Goal: Find specific page/section: Find specific page/section

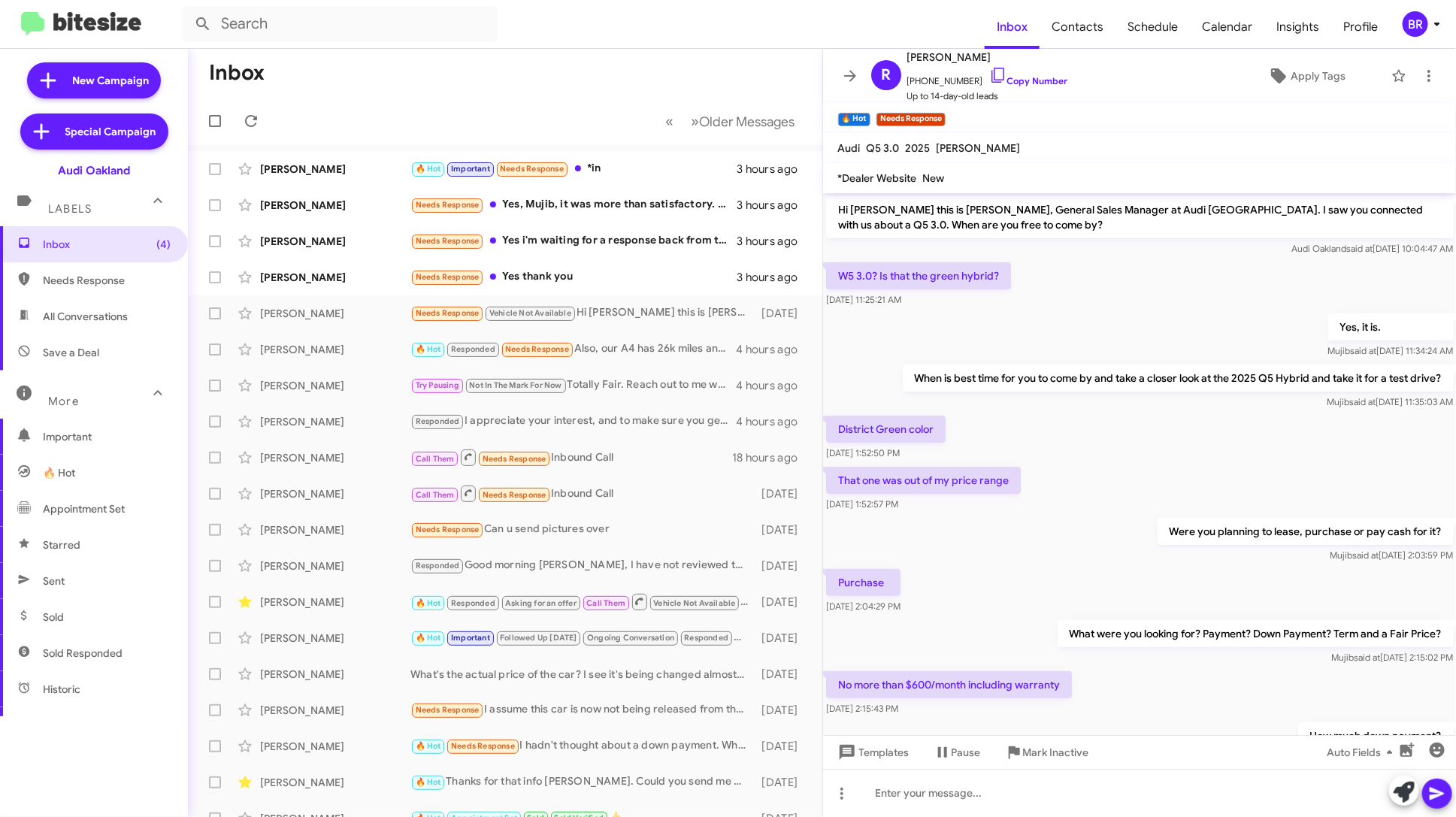
scroll to position [295, 0]
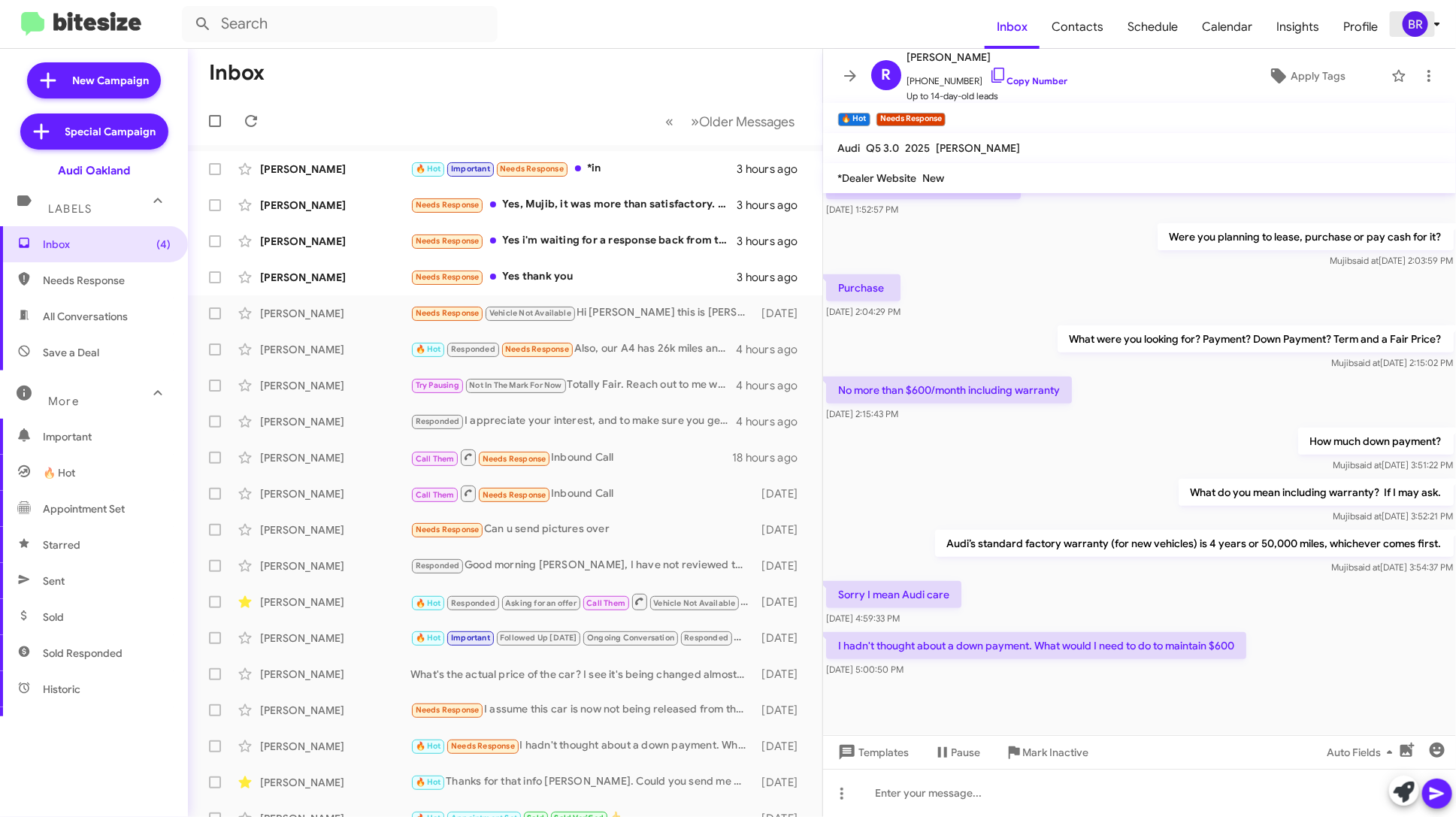
click at [1408, 30] on div "BR" at bounding box center [1415, 24] width 26 height 26
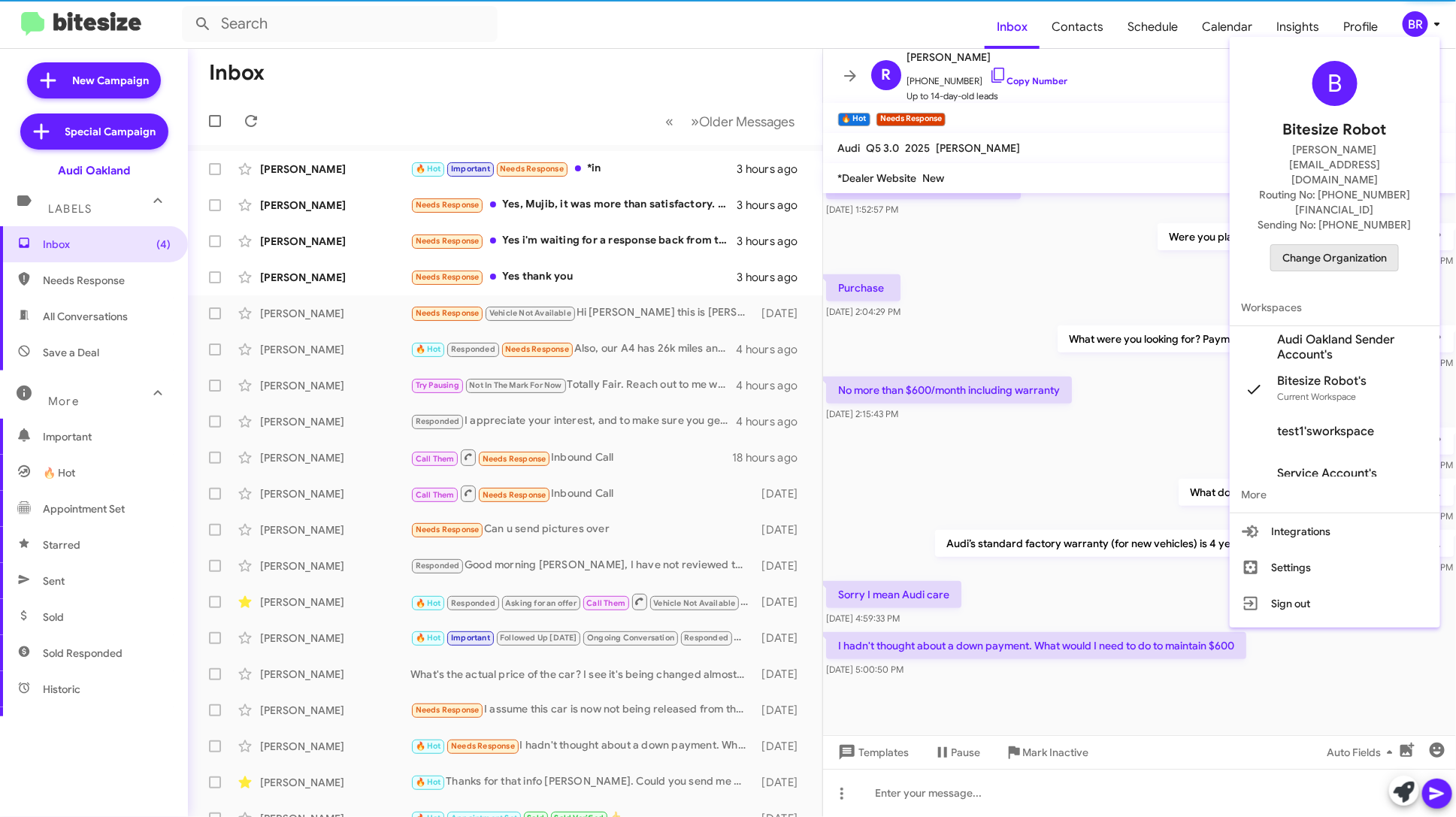
click at [1347, 245] on span "Change Organization" at bounding box center [1334, 258] width 105 height 26
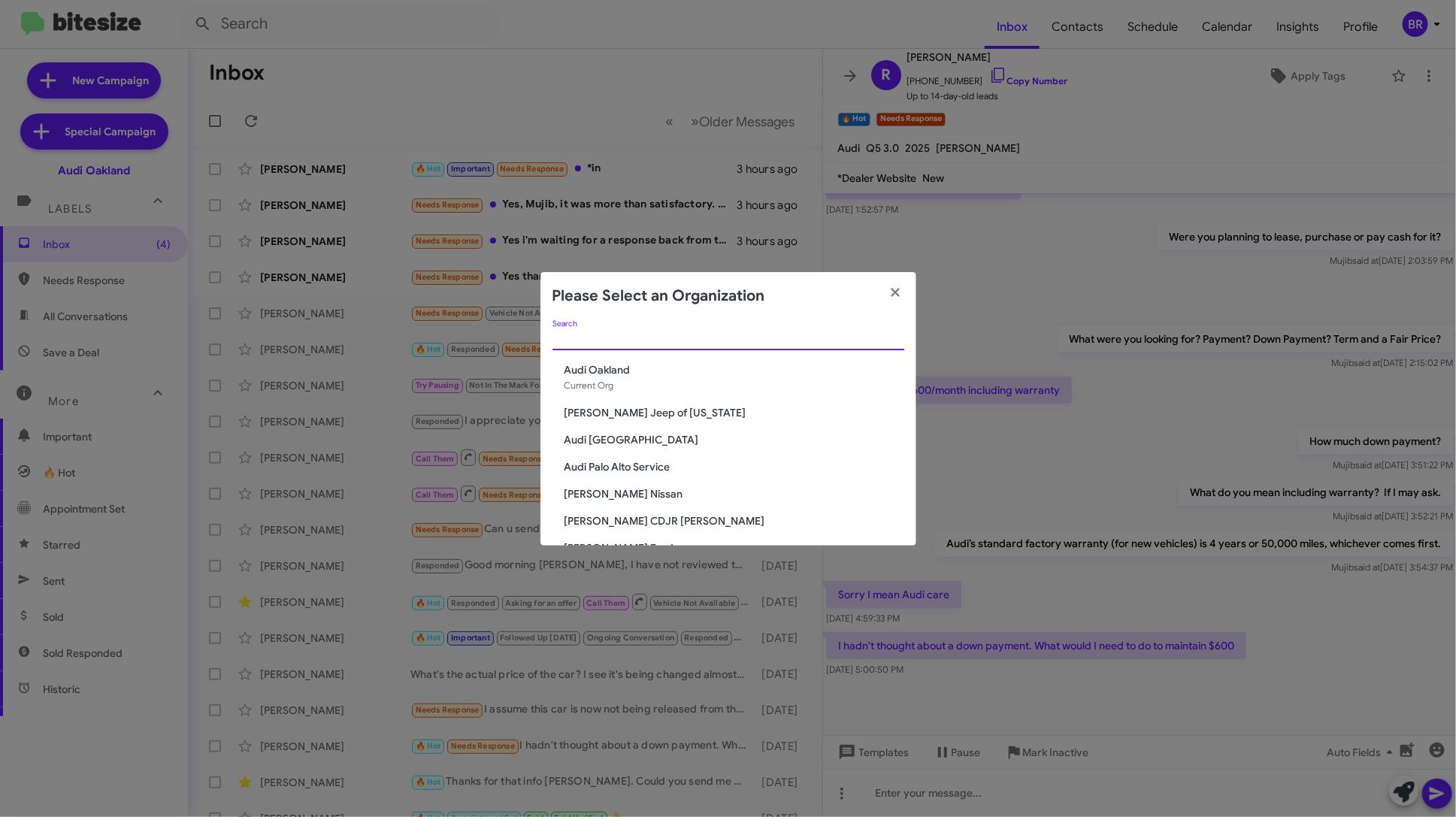
click at [695, 338] on input "Search" at bounding box center [728, 339] width 352 height 12
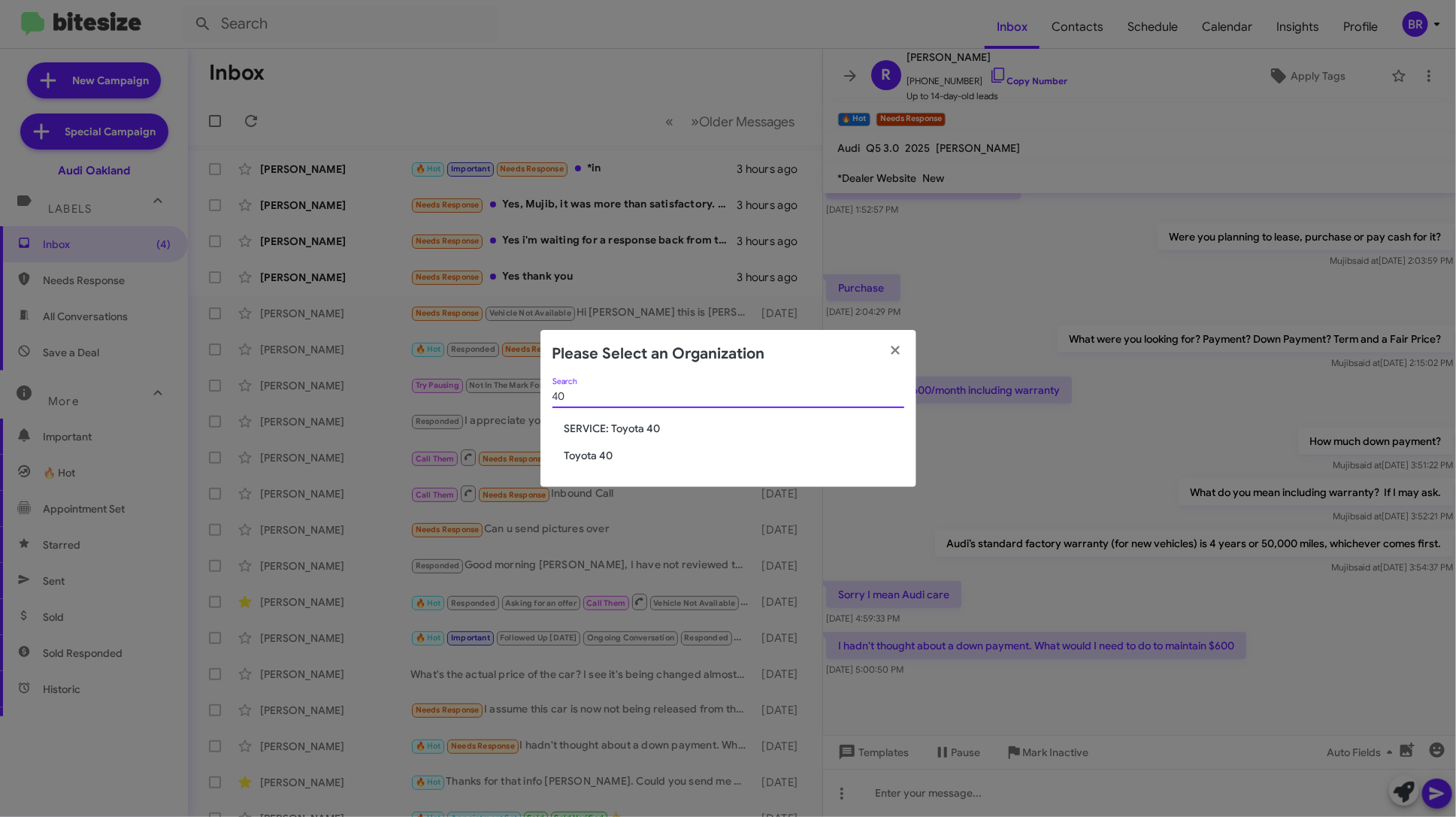
type input "40"
click at [608, 448] on span "Toyota 40" at bounding box center [734, 455] width 339 height 15
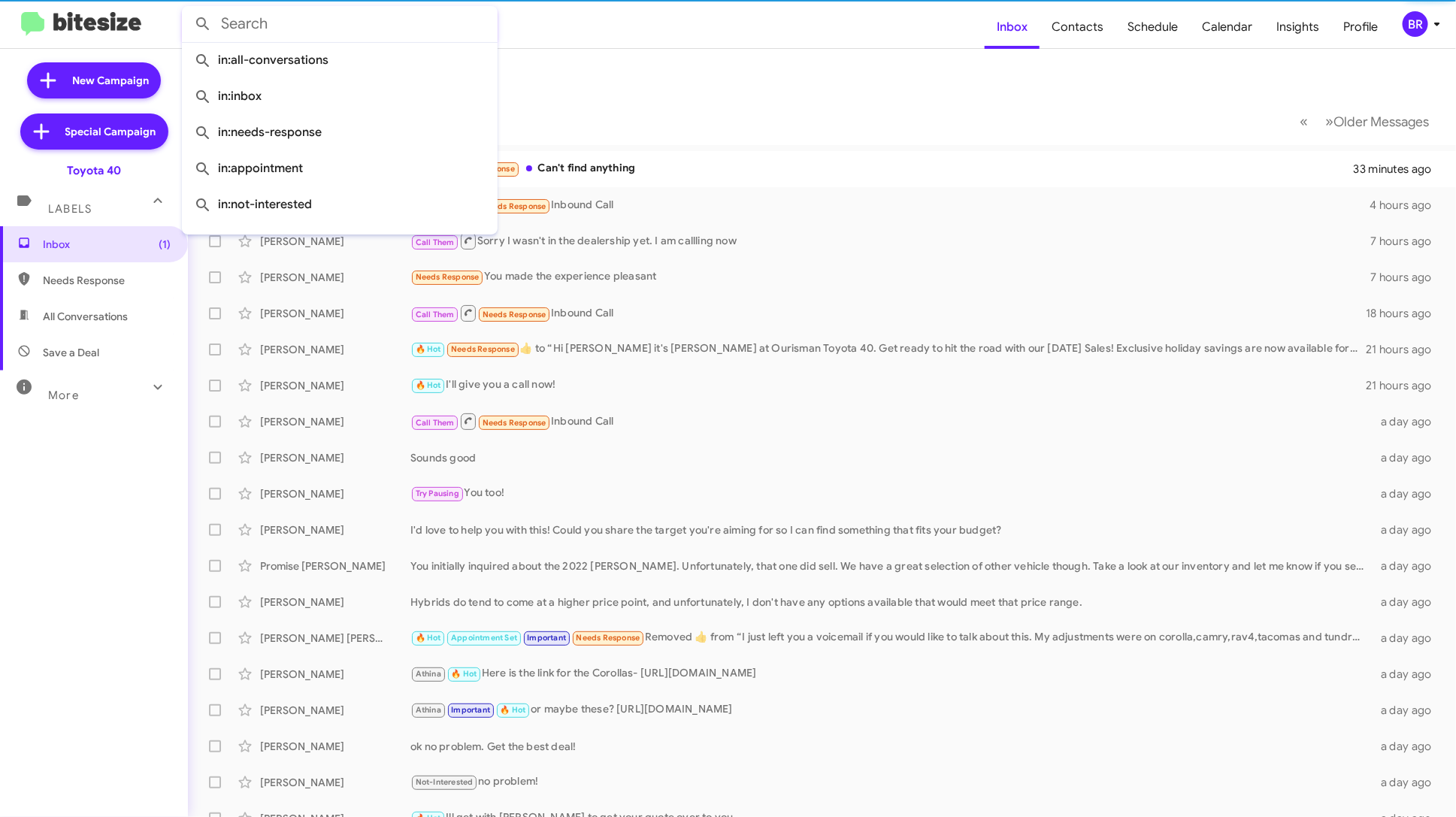
click at [333, 32] on input "text" at bounding box center [339, 24] width 316 height 36
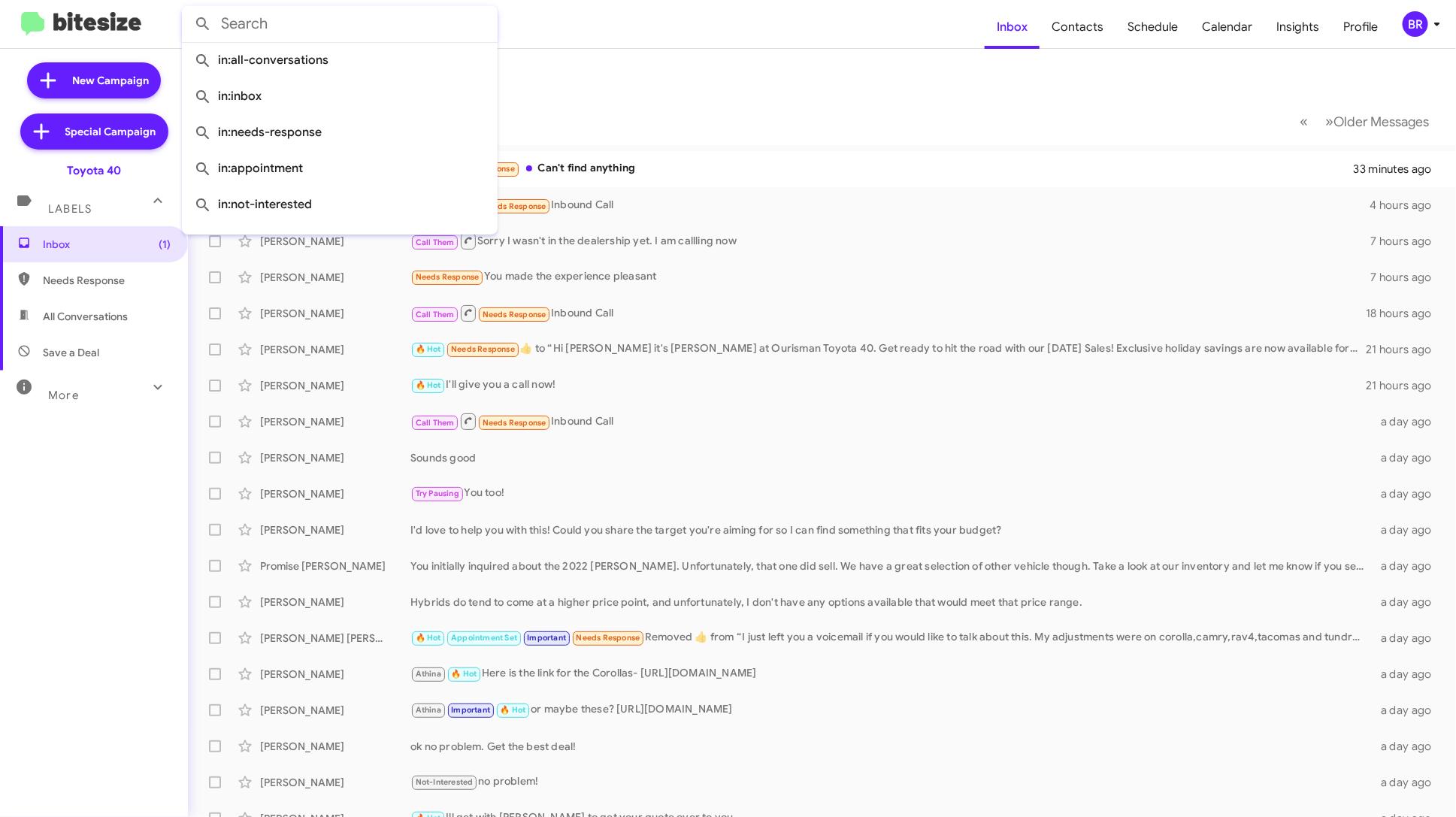
paste input "7037896254"
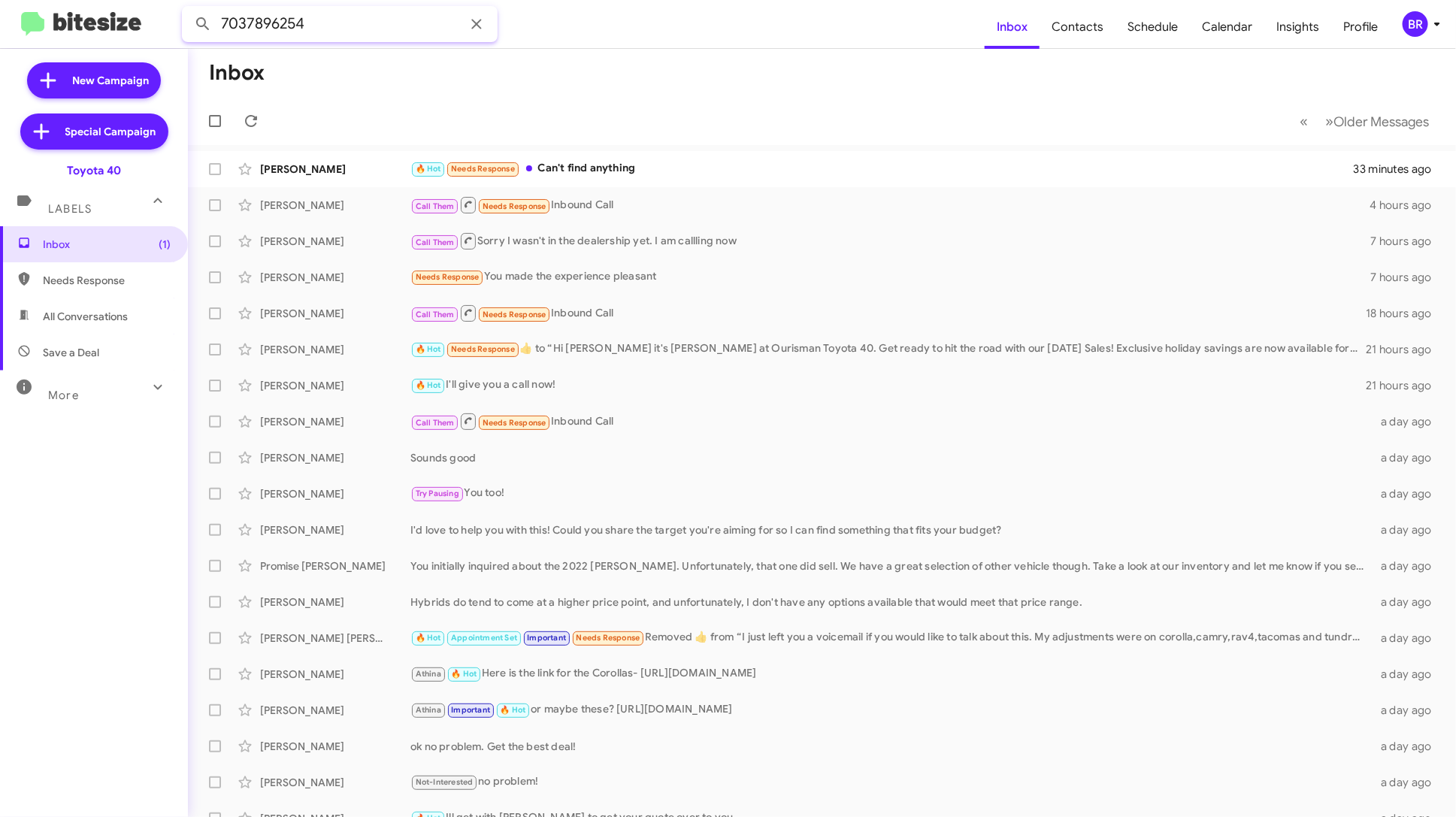
type input "7037896254"
click at [188, 9] on button at bounding box center [203, 24] width 30 height 30
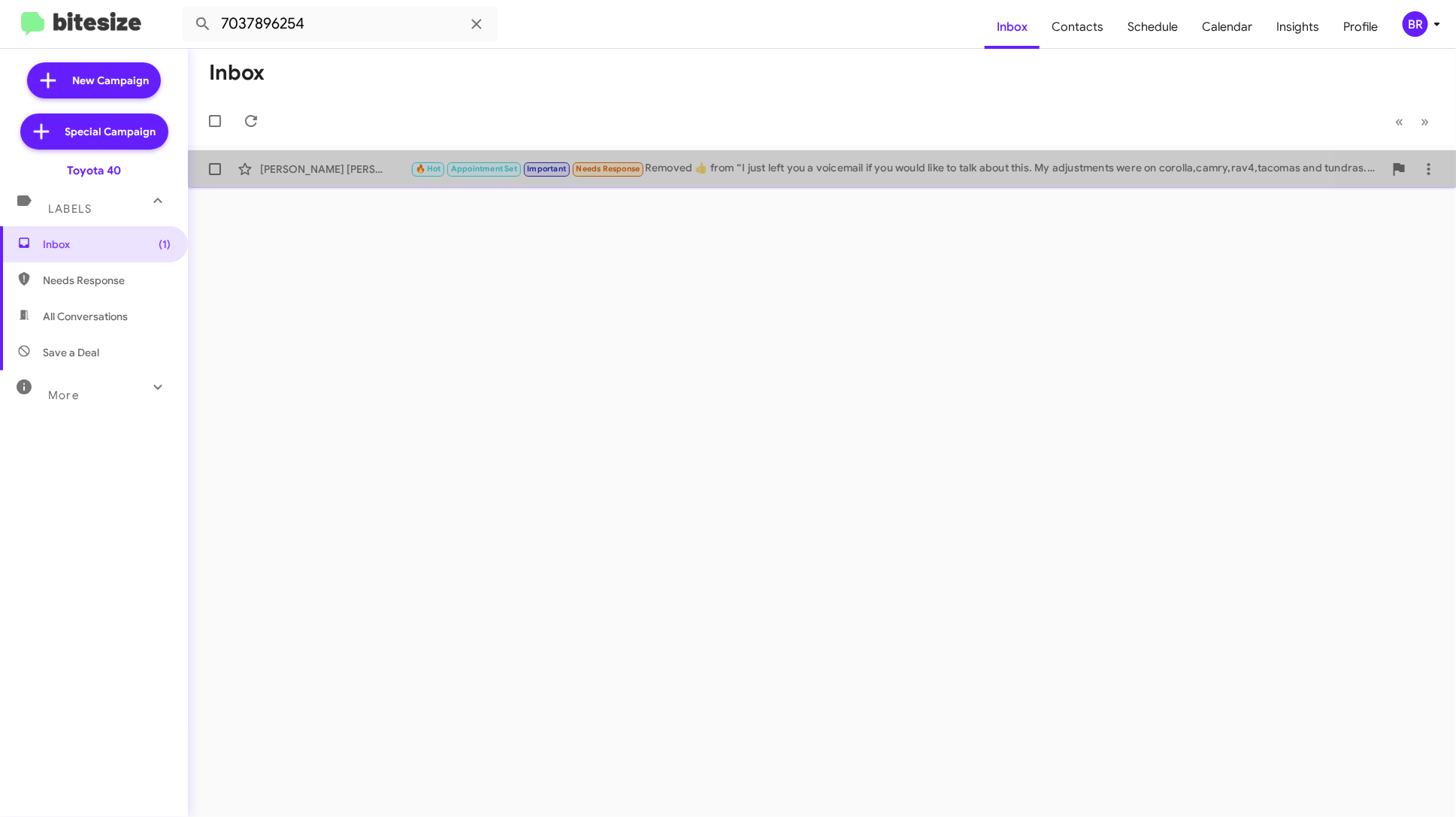
click at [727, 168] on div "🔥 Hot Appointment Set Important Needs Response Removed ‌👍‌ from “ I just left y…" at bounding box center [897, 168] width 973 height 17
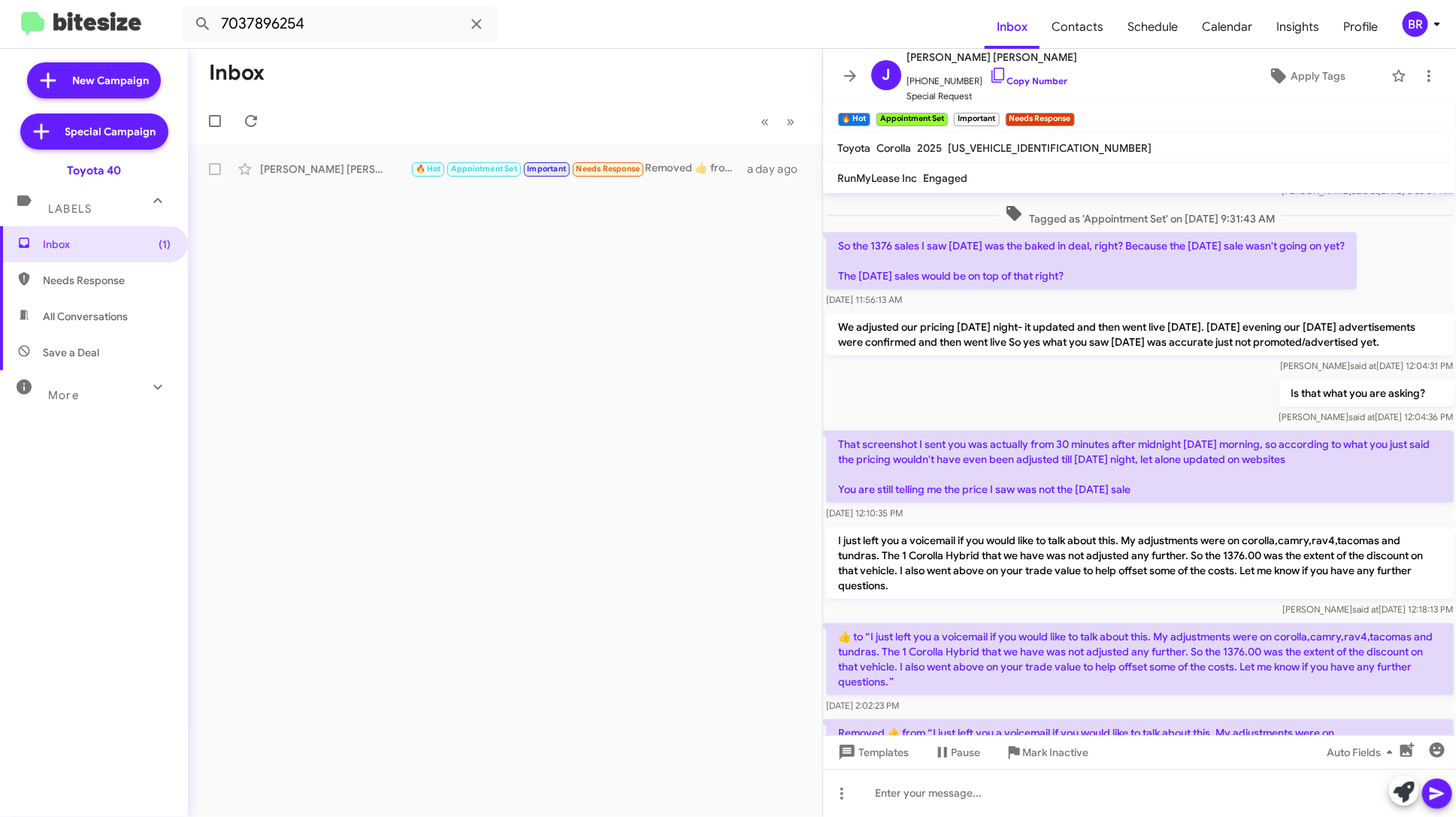
scroll to position [399, 0]
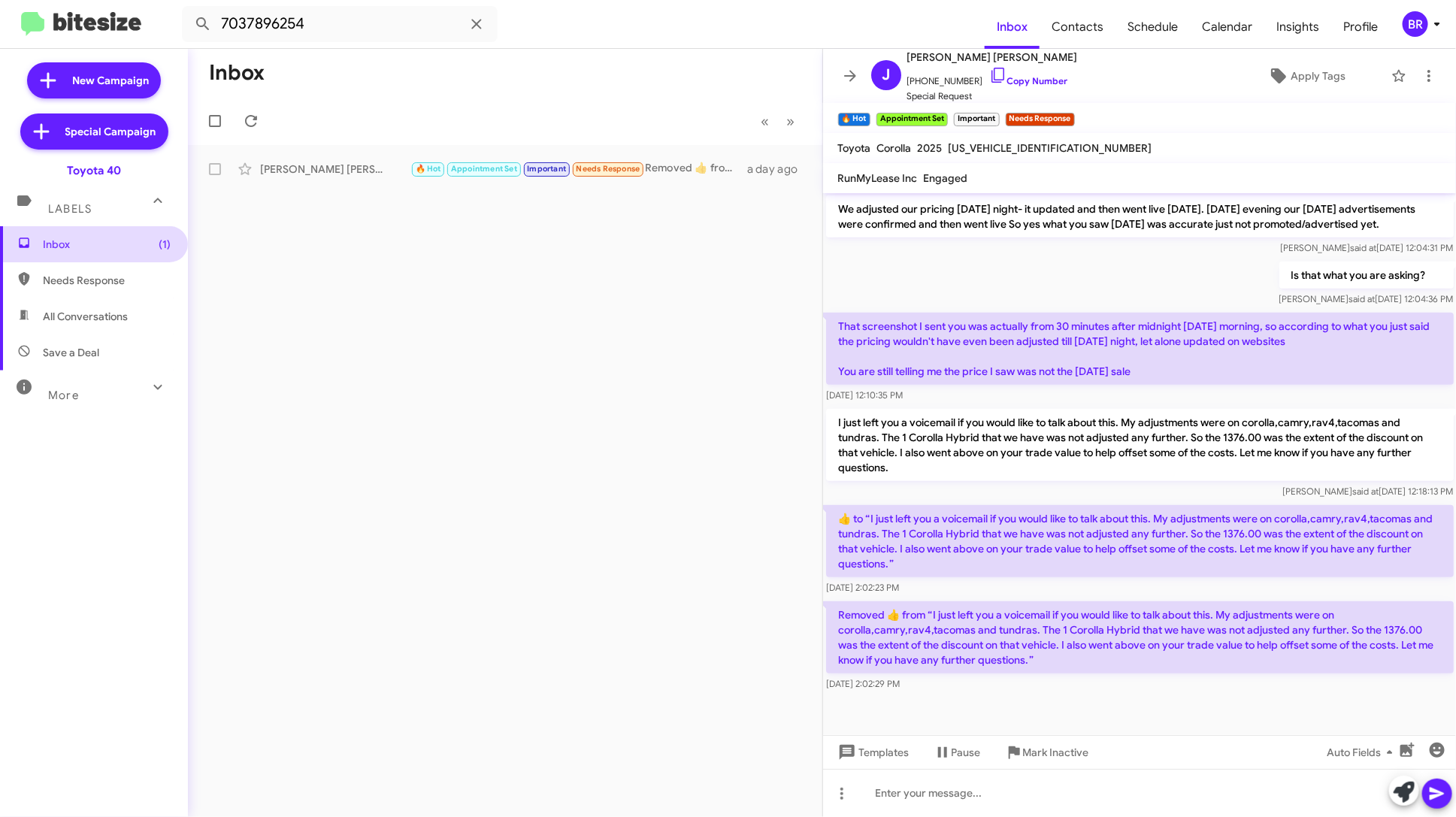
click at [93, 232] on span "Inbox (1)" at bounding box center [94, 244] width 188 height 36
